Goal: Transaction & Acquisition: Purchase product/service

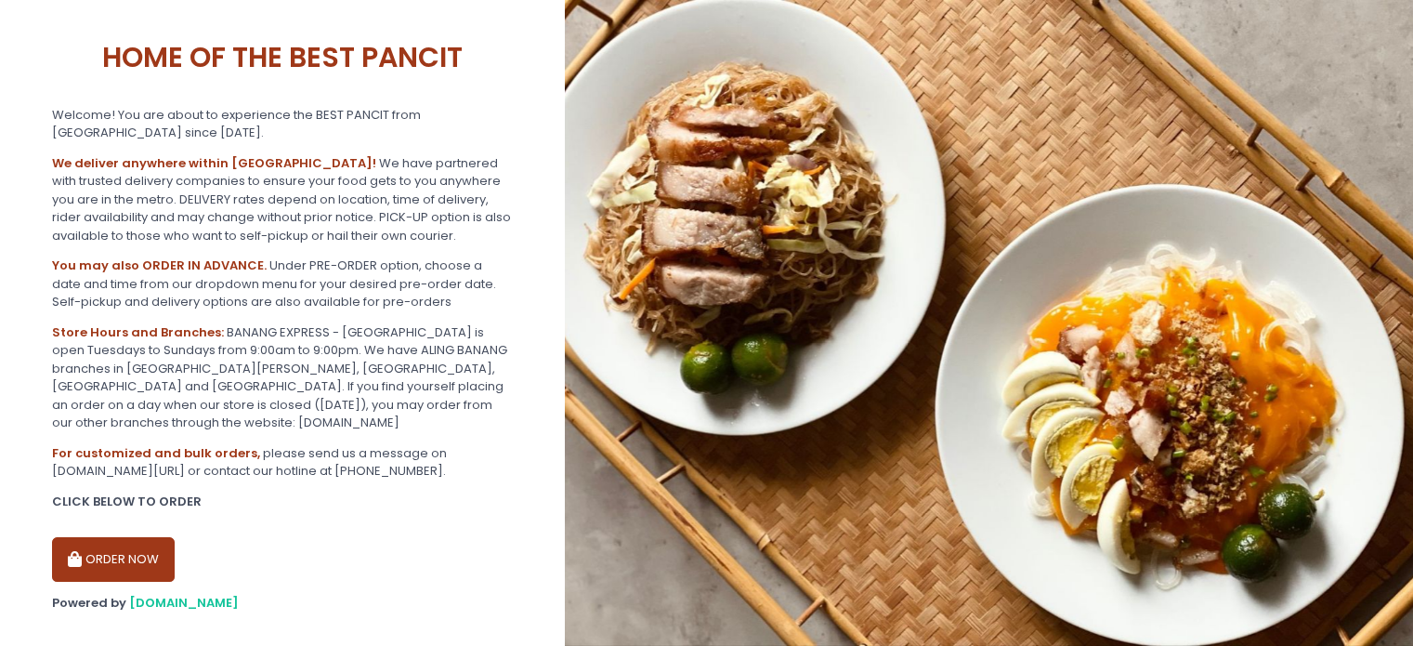
scroll to position [300, 0]
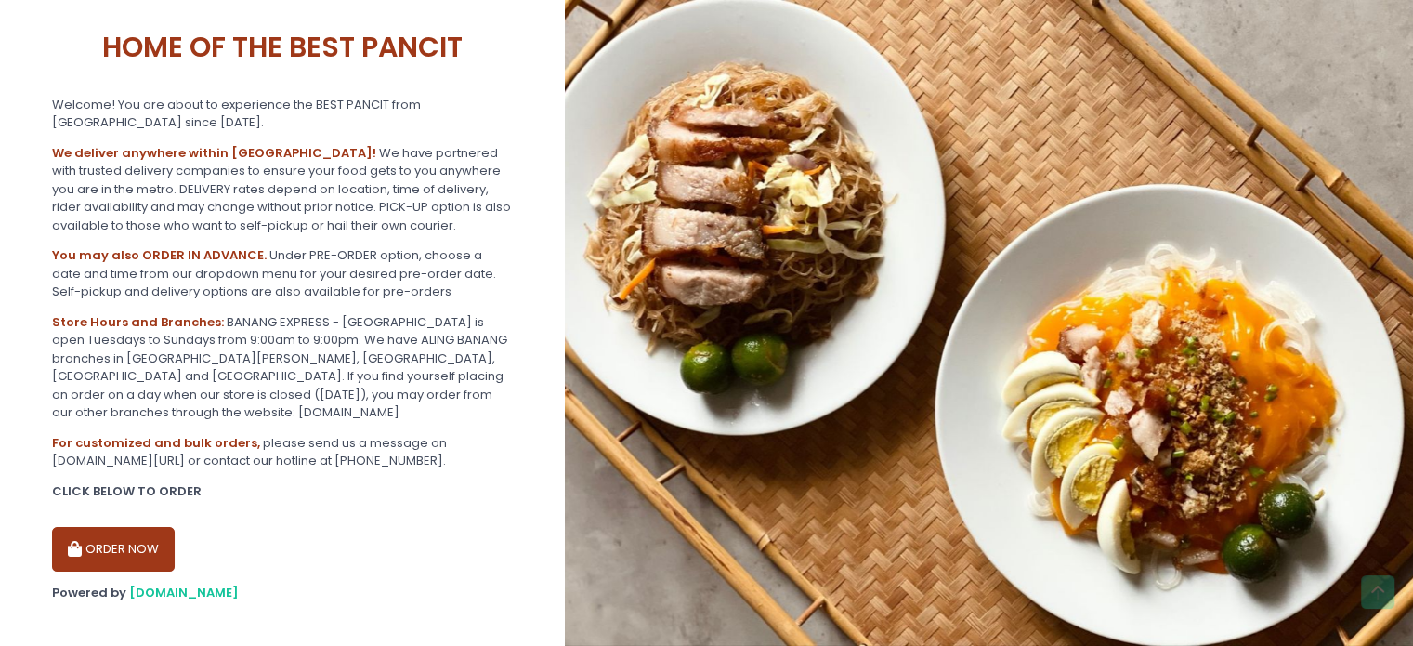
click at [125, 527] on button "ORDER NOW" at bounding box center [113, 549] width 123 height 45
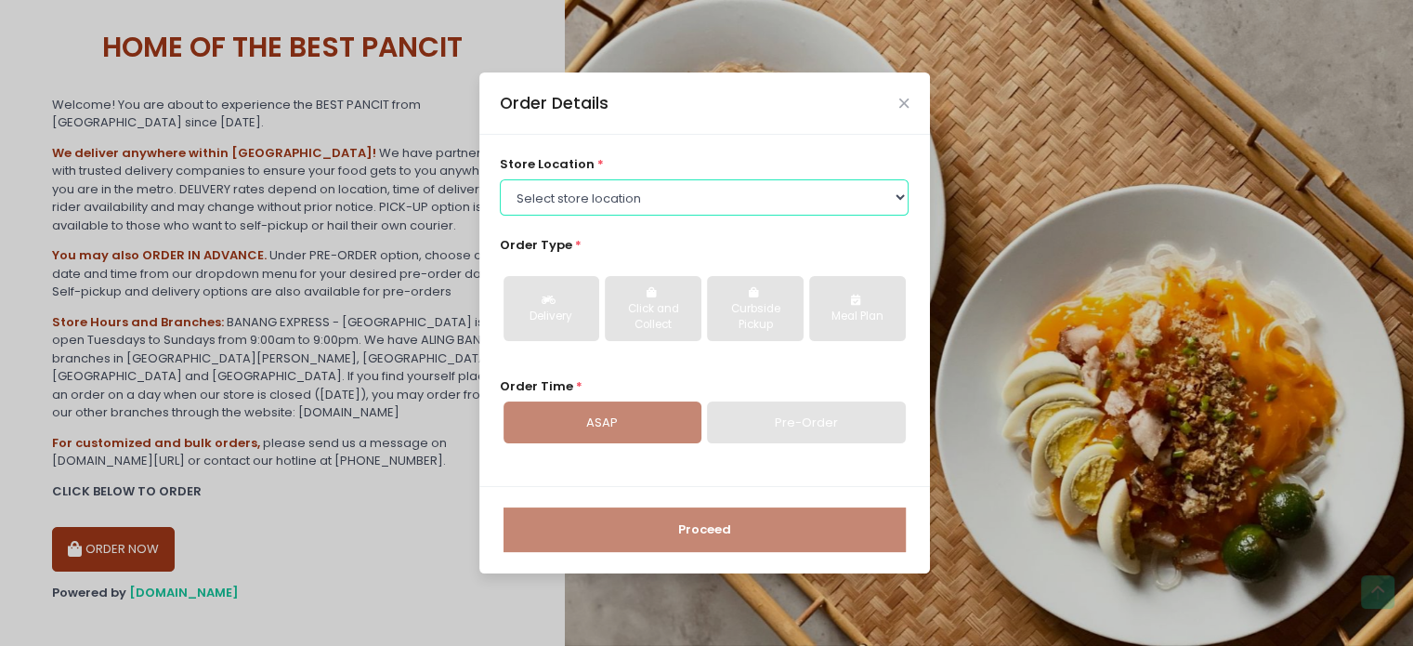
click at [607, 191] on select "Select store location BANANG EXPRESS - [GEOGRAPHIC_DATA], [GEOGRAPHIC_DATA] BAN…" at bounding box center [704, 196] width 409 height 35
click at [500, 179] on select "Select store location BANANG EXPRESS - [GEOGRAPHIC_DATA], [GEOGRAPHIC_DATA] BAN…" at bounding box center [704, 196] width 409 height 35
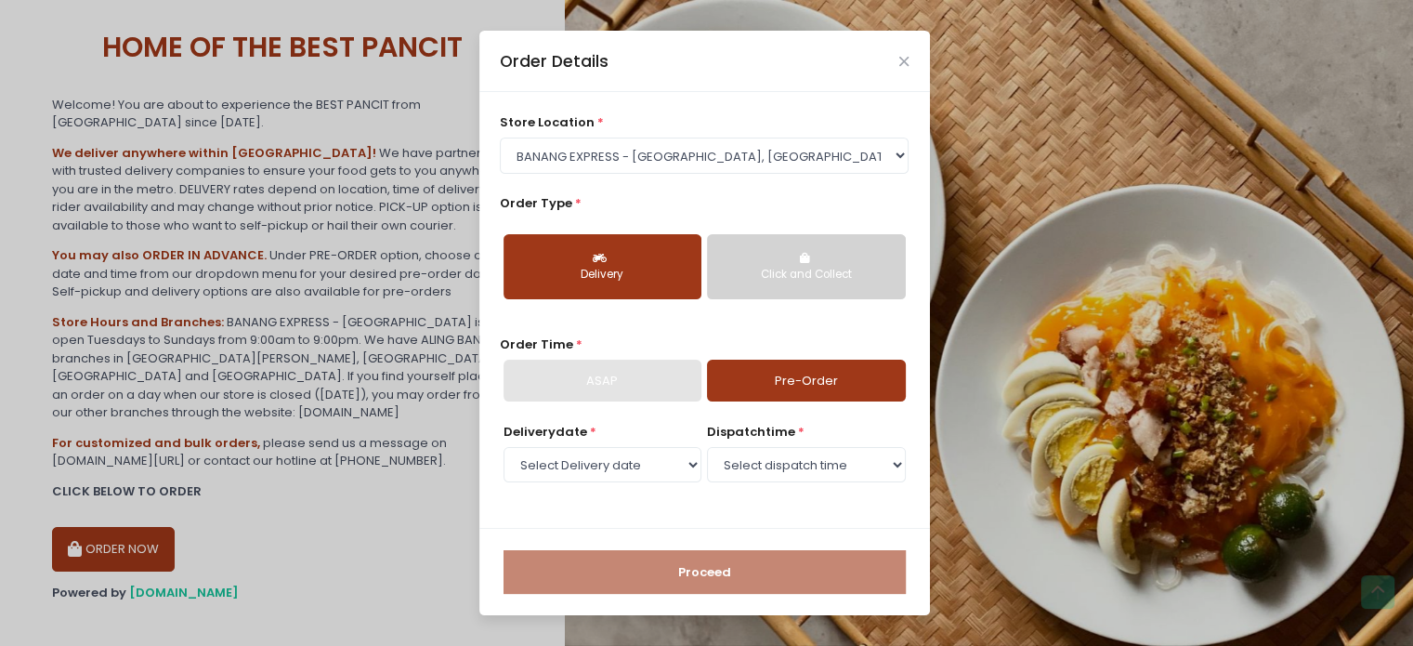
click at [612, 267] on div "Delivery" at bounding box center [602, 275] width 172 height 17
click at [647, 460] on select "Select Delivery date [DATE] [DATE] [DATE] [DATE] [DATE] [DATE]" at bounding box center [602, 464] width 198 height 35
click at [503, 447] on select "Select Delivery date [DATE] [DATE] [DATE] [DATE] [DATE] [DATE]" at bounding box center [602, 464] width 198 height 35
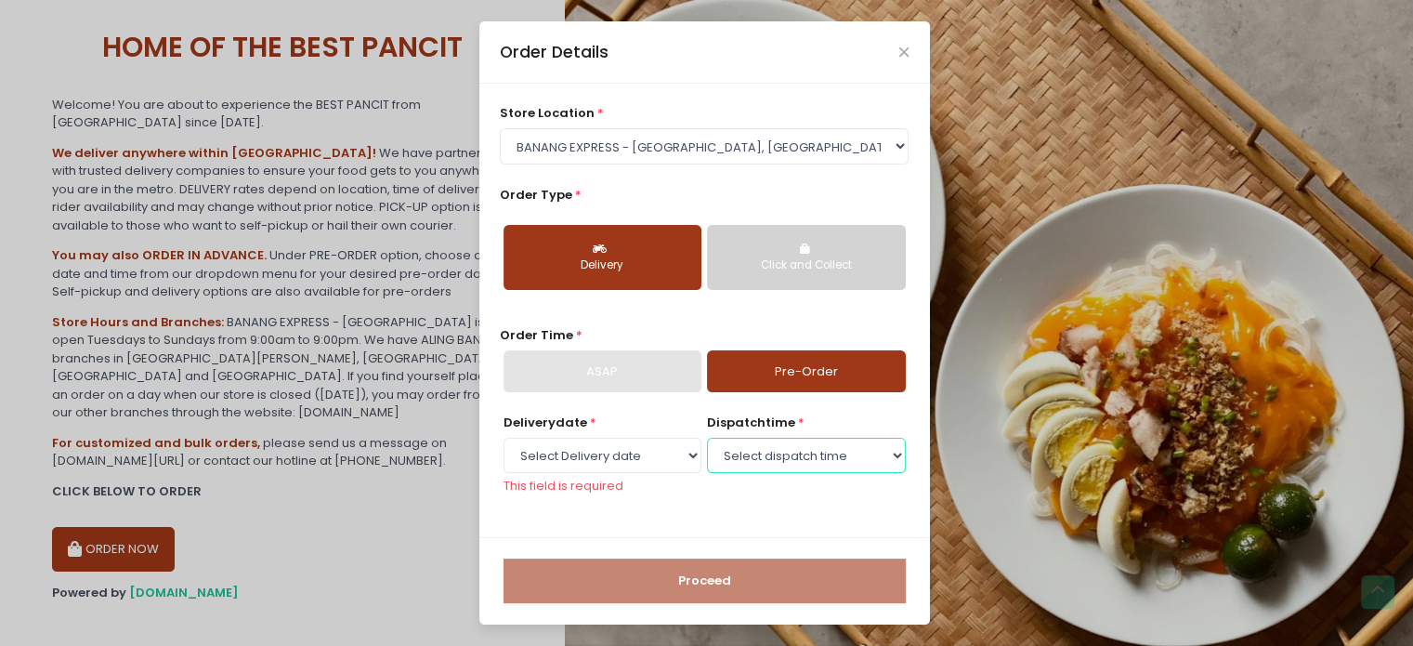
click at [782, 460] on select "Select dispatch time" at bounding box center [806, 455] width 198 height 35
click at [773, 460] on select "Select dispatch time" at bounding box center [806, 455] width 198 height 35
click at [621, 261] on div "Delivery" at bounding box center [602, 265] width 172 height 17
click at [602, 453] on select "Select Delivery date [DATE] [DATE] [DATE] [DATE] [DATE] [DATE]" at bounding box center [602, 455] width 198 height 35
click at [503, 438] on select "Select Delivery date [DATE] [DATE] [DATE] [DATE] [DATE] [DATE]" at bounding box center [602, 455] width 198 height 35
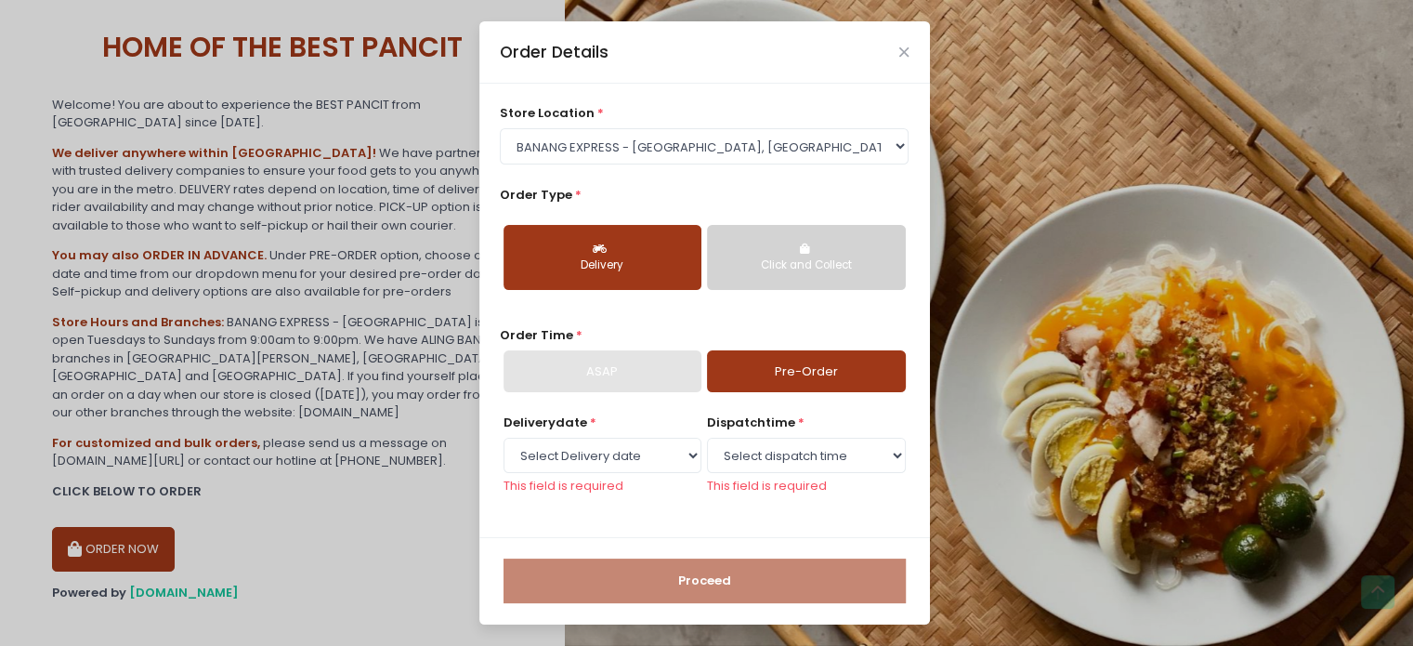
click at [605, 371] on div "ASAP" at bounding box center [602, 371] width 198 height 43
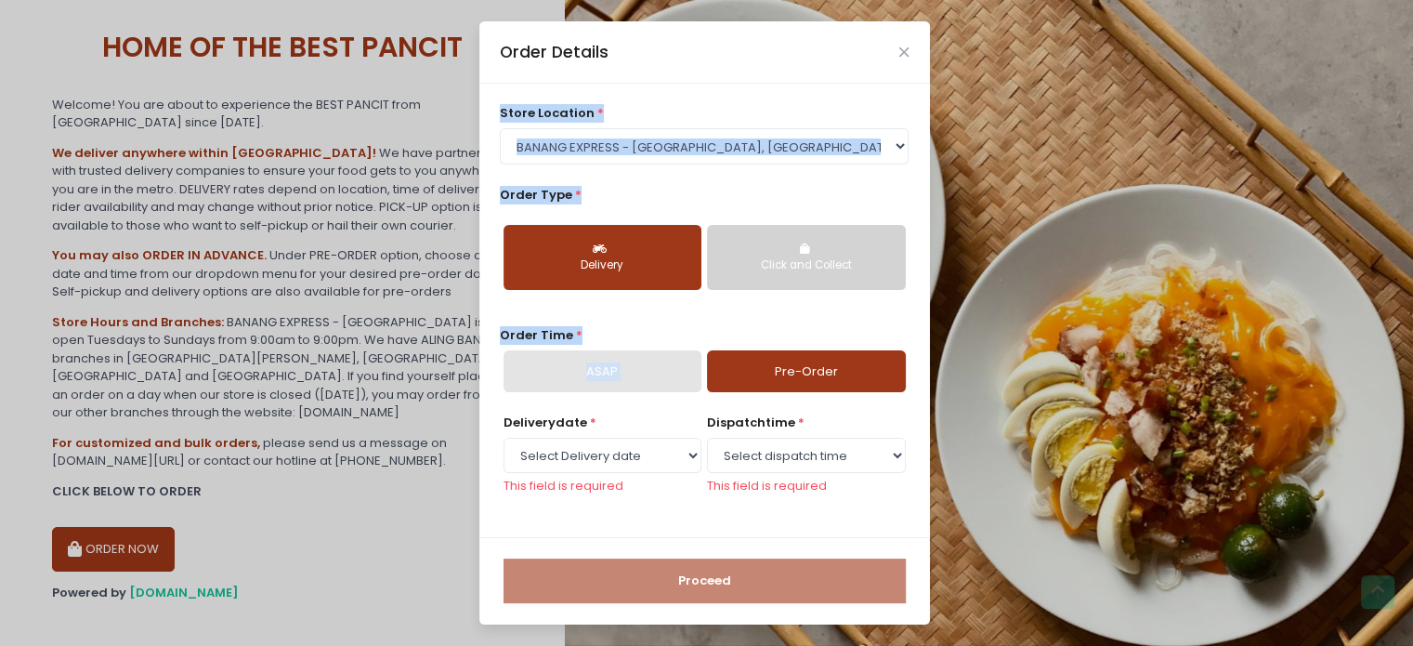
drag, startPoint x: 605, startPoint y: 371, endPoint x: 684, endPoint y: 151, distance: 233.0
click at [684, 151] on div "store location * Select store location BANANG EXPRESS - [GEOGRAPHIC_DATA], [GEO…" at bounding box center [704, 310] width 451 height 453
click at [684, 151] on select "Select store location BANANG EXPRESS - [GEOGRAPHIC_DATA], [GEOGRAPHIC_DATA] BAN…" at bounding box center [704, 145] width 409 height 35
select select "675c0ae4bfedf4b19365cabd"
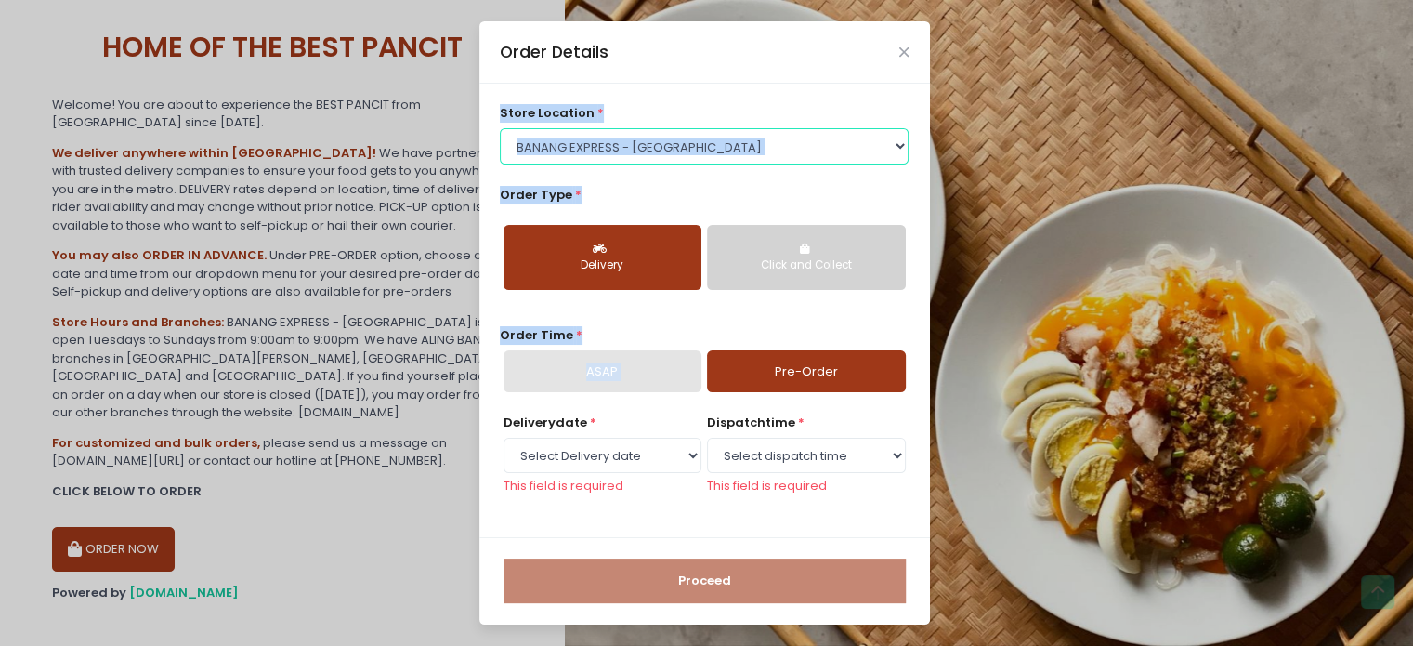
click at [500, 163] on select "Select store location BANANG EXPRESS - [GEOGRAPHIC_DATA], [GEOGRAPHIC_DATA] BAN…" at bounding box center [704, 145] width 409 height 35
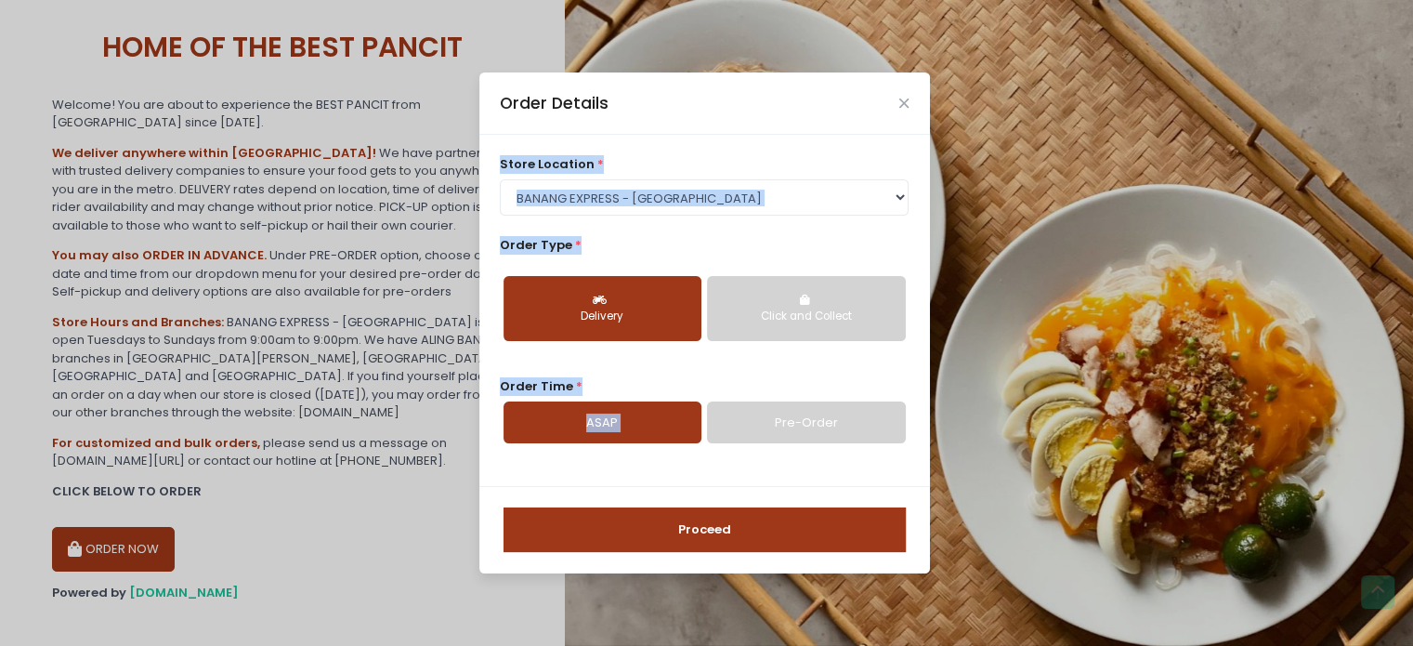
click at [638, 415] on link "ASAP" at bounding box center [602, 422] width 198 height 43
click at [699, 234] on div "store location * Select store location BANANG EXPRESS - [GEOGRAPHIC_DATA], [GEO…" at bounding box center [704, 310] width 451 height 351
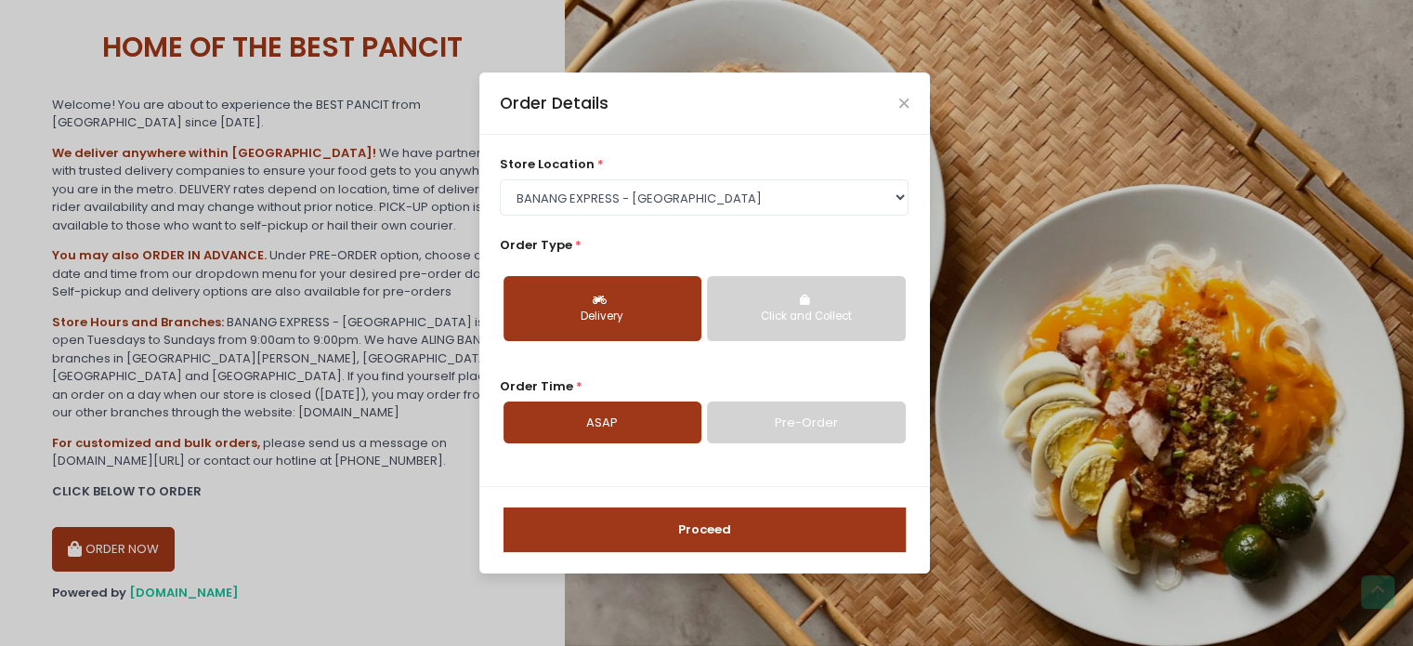
click at [604, 425] on link "ASAP" at bounding box center [602, 422] width 198 height 43
click at [607, 307] on button "Delivery" at bounding box center [602, 308] width 198 height 65
click at [599, 439] on link "ASAP" at bounding box center [602, 422] width 198 height 43
click at [673, 192] on select "Select store location BANANG EXPRESS - [GEOGRAPHIC_DATA], [GEOGRAPHIC_DATA] BAN…" at bounding box center [704, 196] width 409 height 35
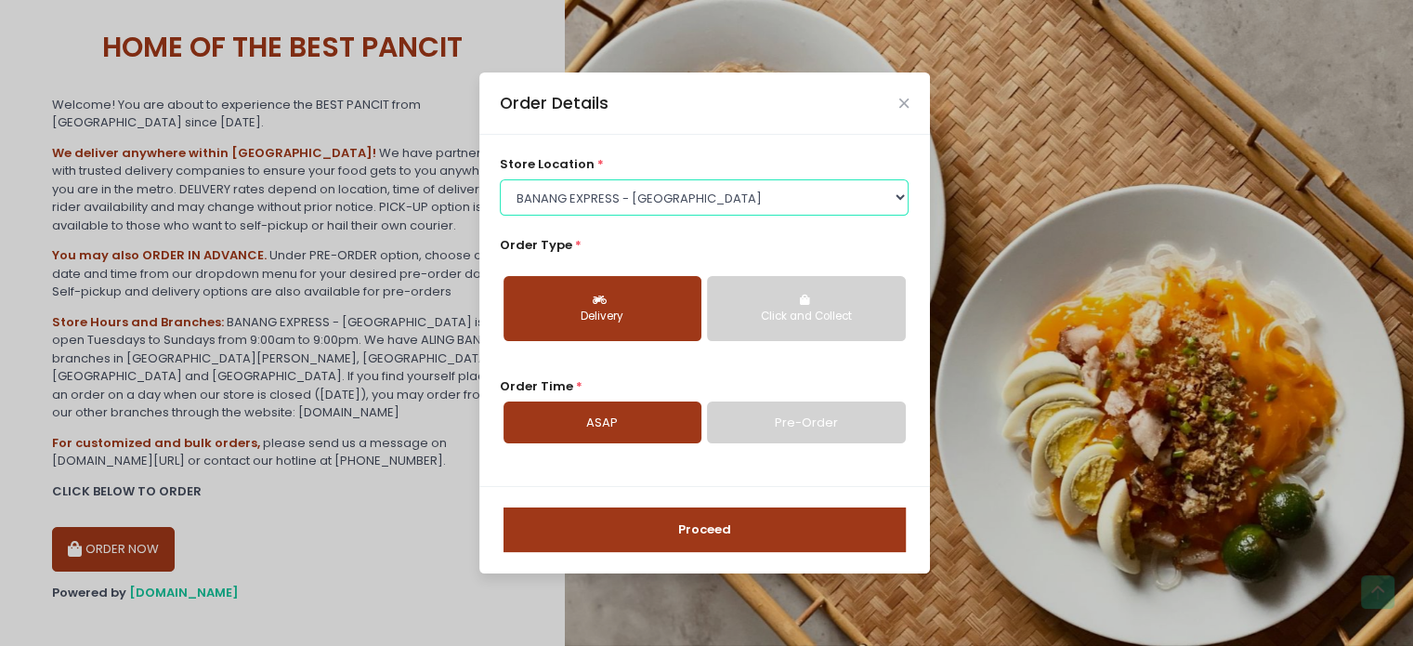
click at [673, 192] on select "Select store location BANANG EXPRESS - [GEOGRAPHIC_DATA], [GEOGRAPHIC_DATA] BAN…" at bounding box center [704, 196] width 409 height 35
click at [672, 539] on button "Proceed" at bounding box center [704, 529] width 402 height 45
